Goal: Information Seeking & Learning: Learn about a topic

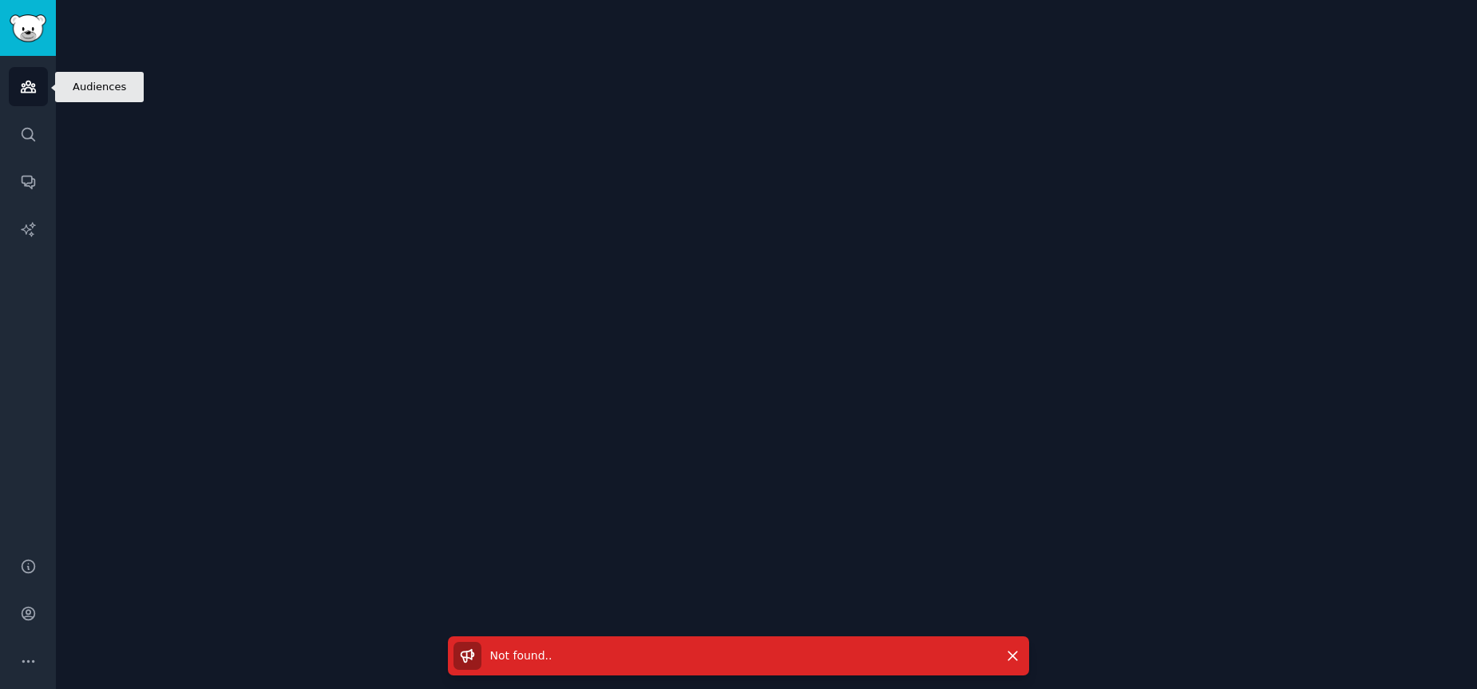
click at [24, 89] on icon "Sidebar" at bounding box center [28, 86] width 14 height 11
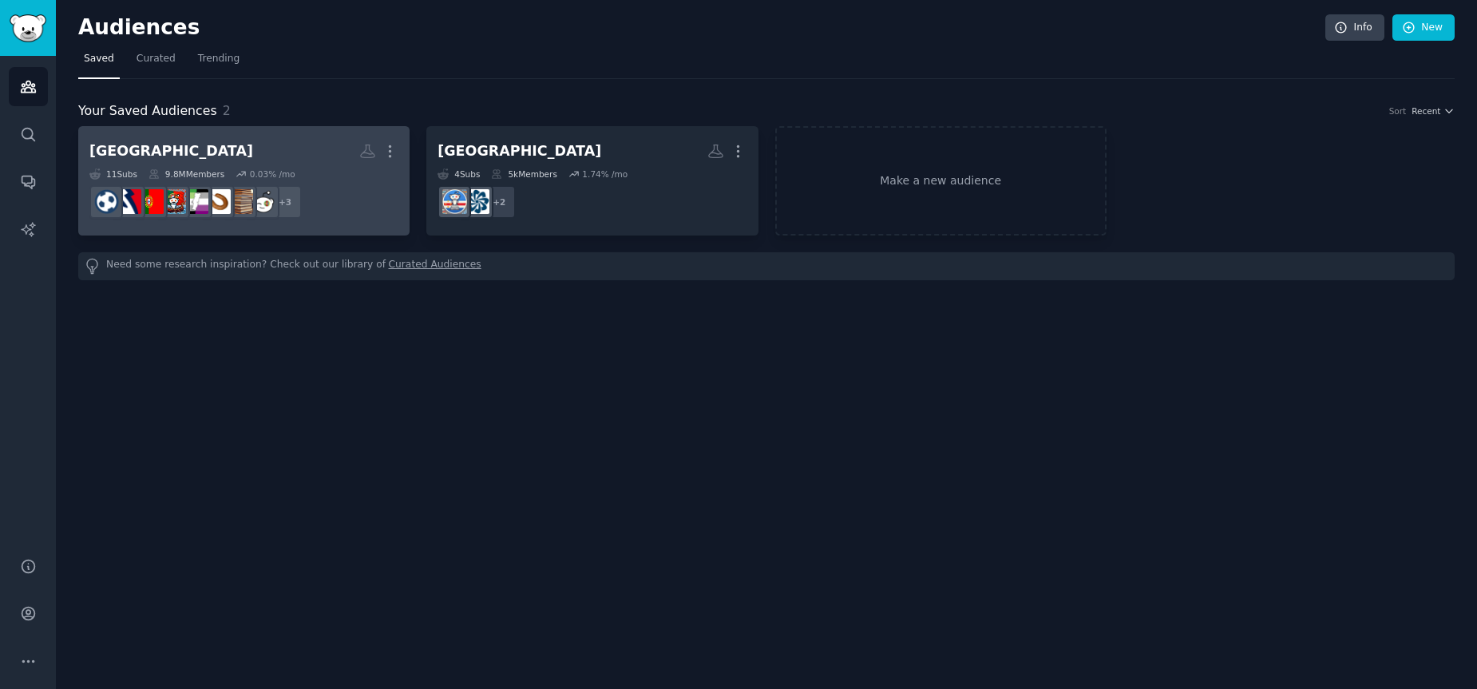
click at [261, 156] on h2 "[GEOGRAPHIC_DATA] More" at bounding box center [243, 151] width 309 height 28
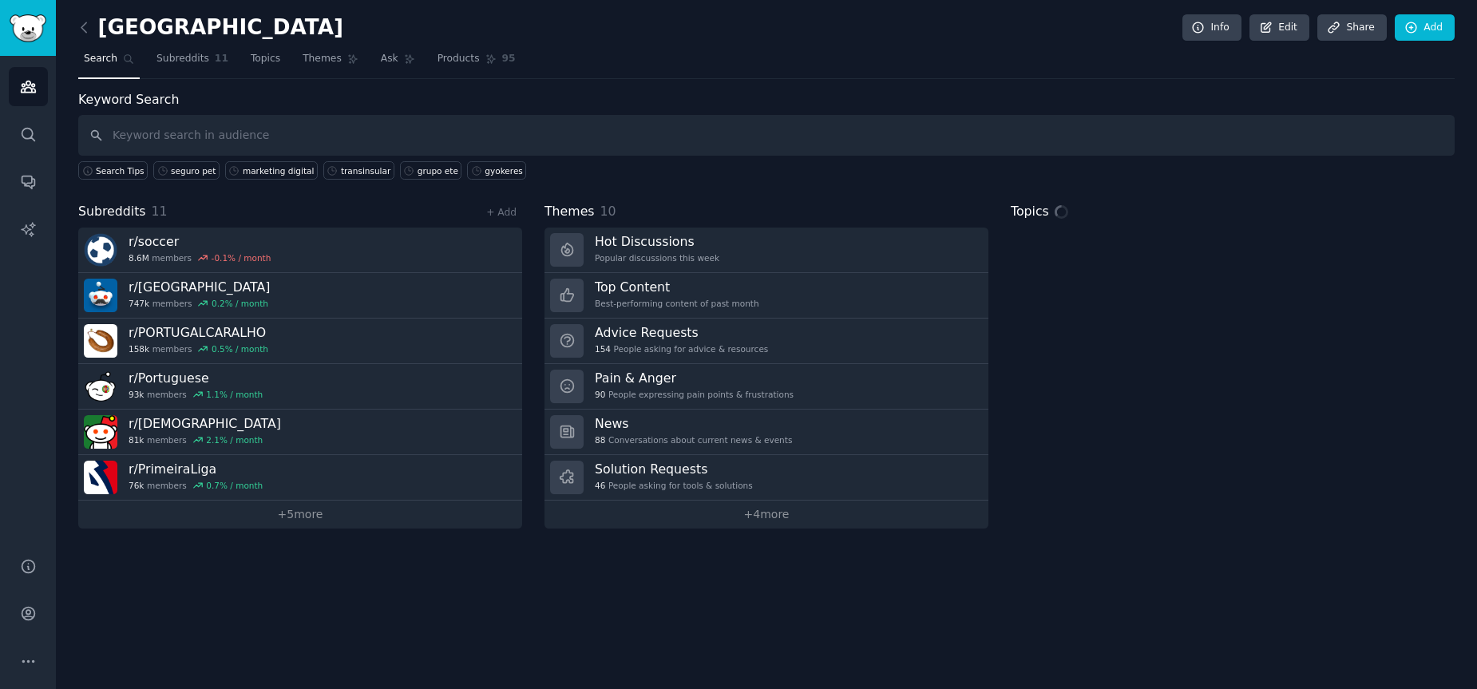
click at [175, 130] on input "text" at bounding box center [766, 135] width 1377 height 41
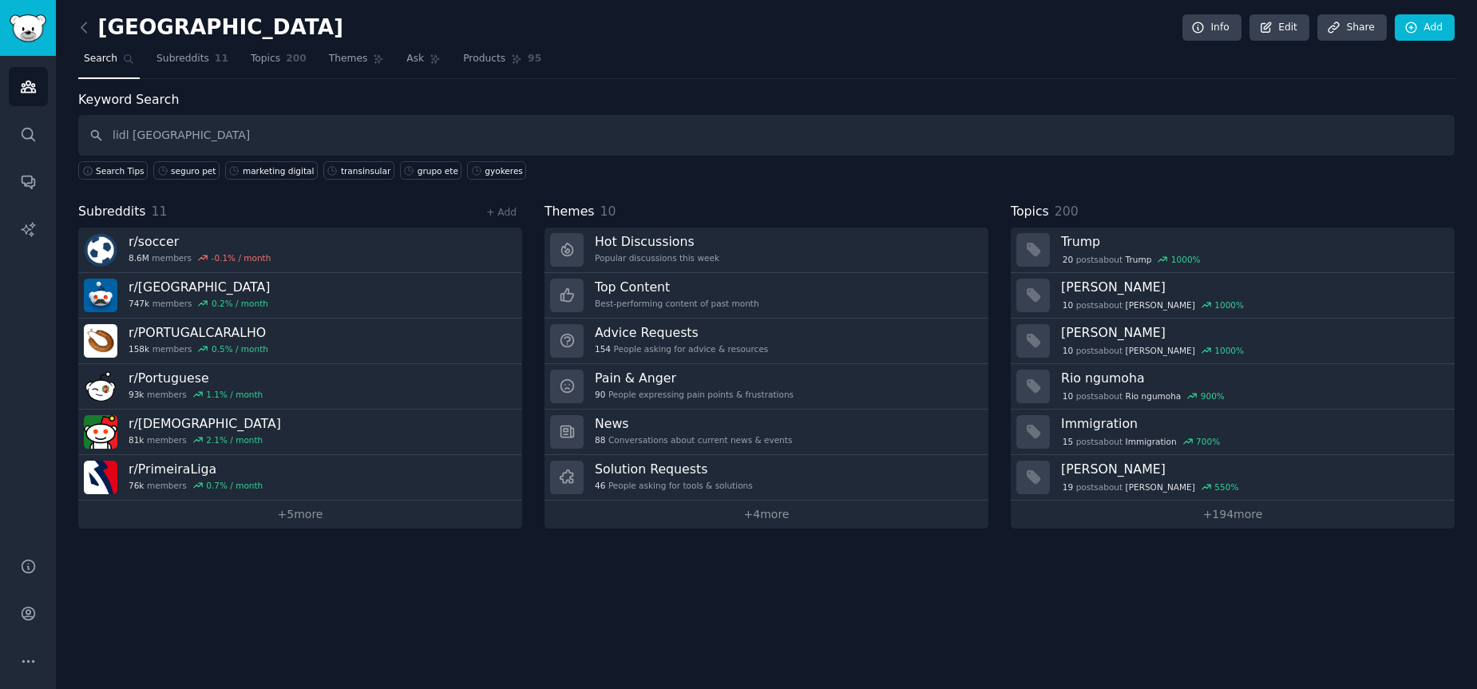
type input "lidl [GEOGRAPHIC_DATA]"
